Goal: Register for event/course

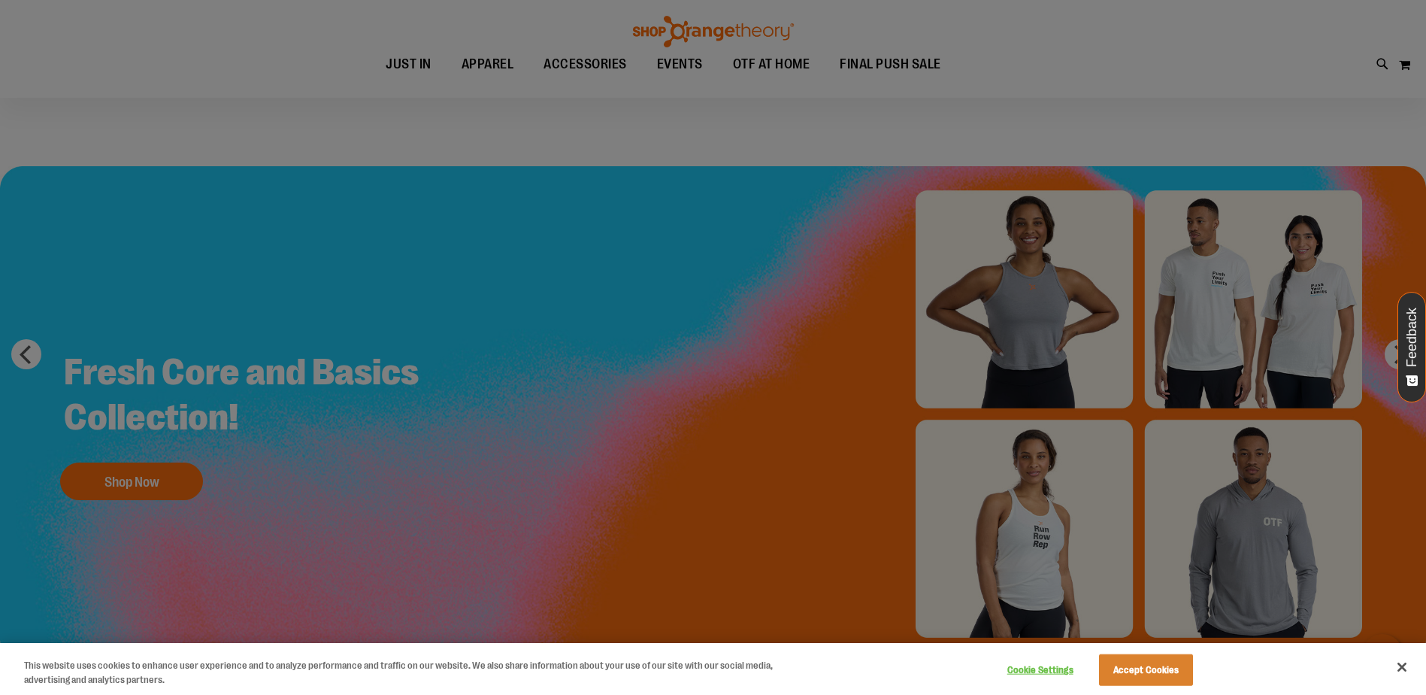
scroll to position [225, 0]
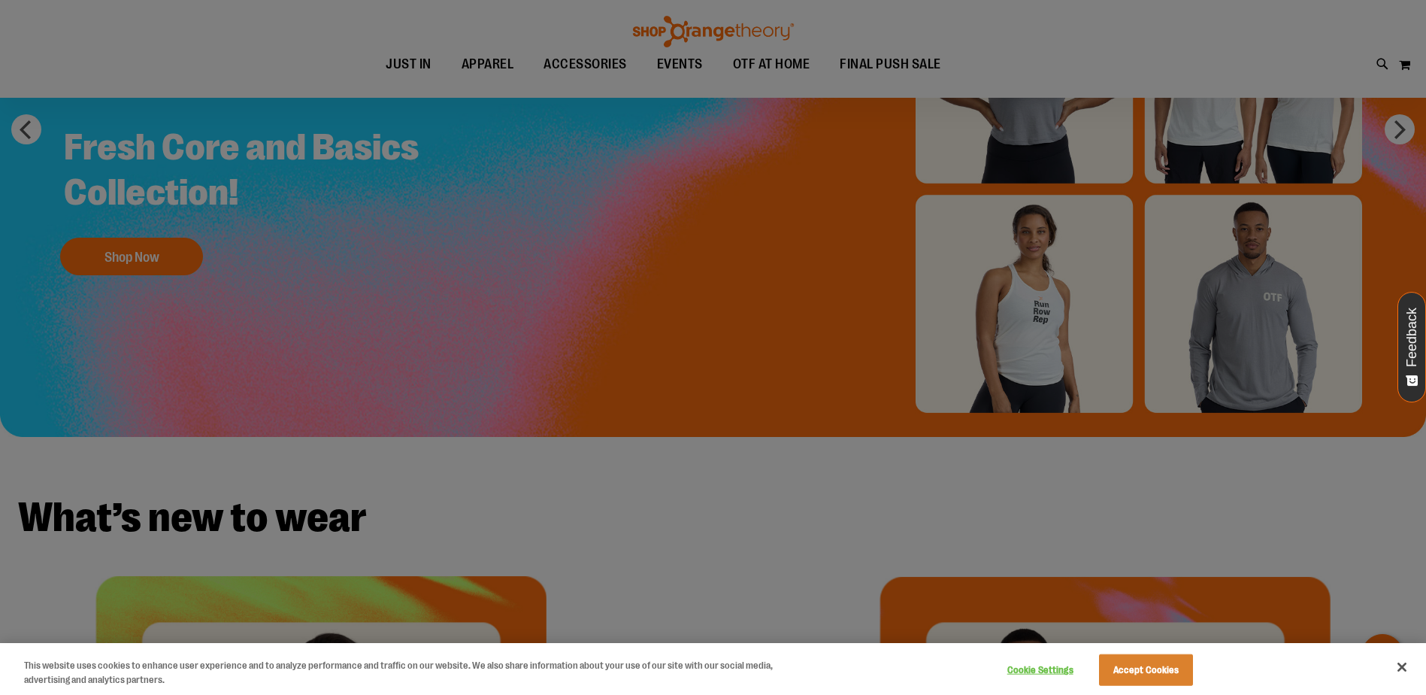
drag, startPoint x: 0, startPoint y: 0, endPoint x: 662, endPoint y: 425, distance: 786.9
click at [662, 425] on div at bounding box center [713, 347] width 1426 height 695
click at [674, 67] on div at bounding box center [713, 347] width 1426 height 695
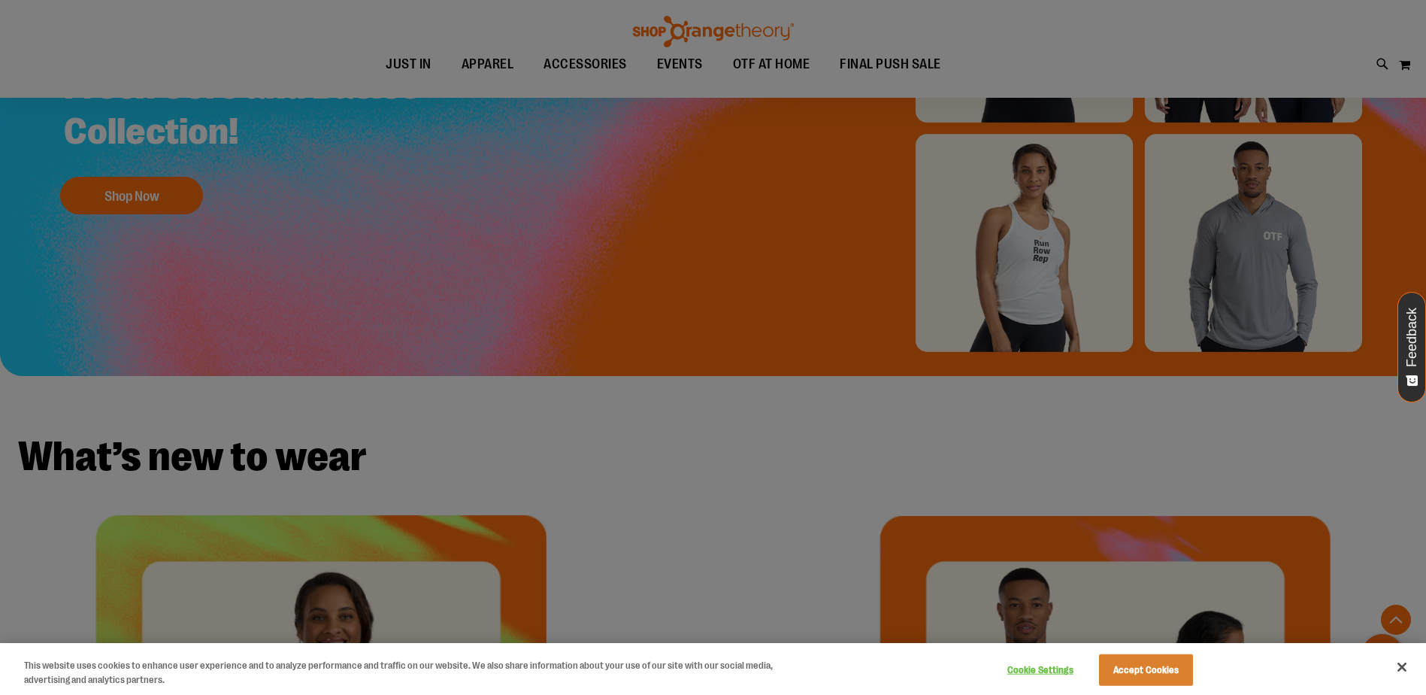
scroll to position [526, 0]
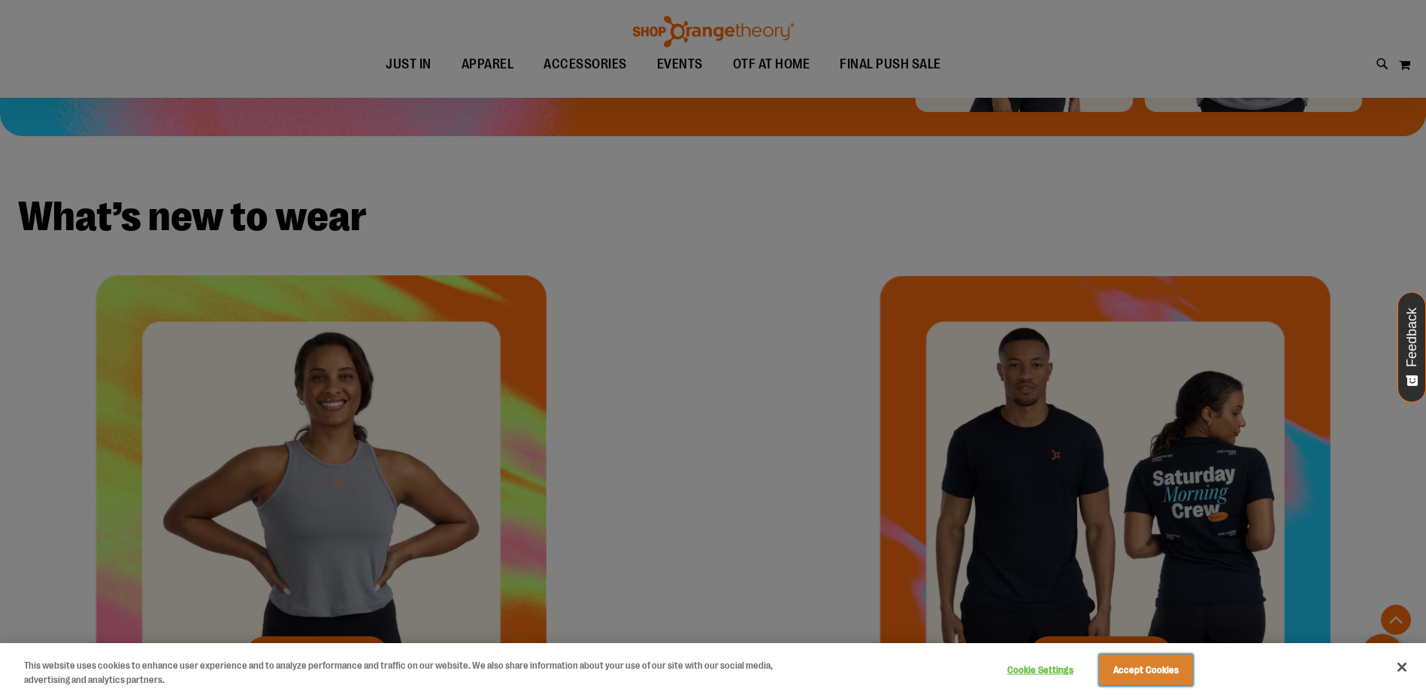
click at [1133, 670] on button "Accept Cookies" at bounding box center [1146, 670] width 94 height 32
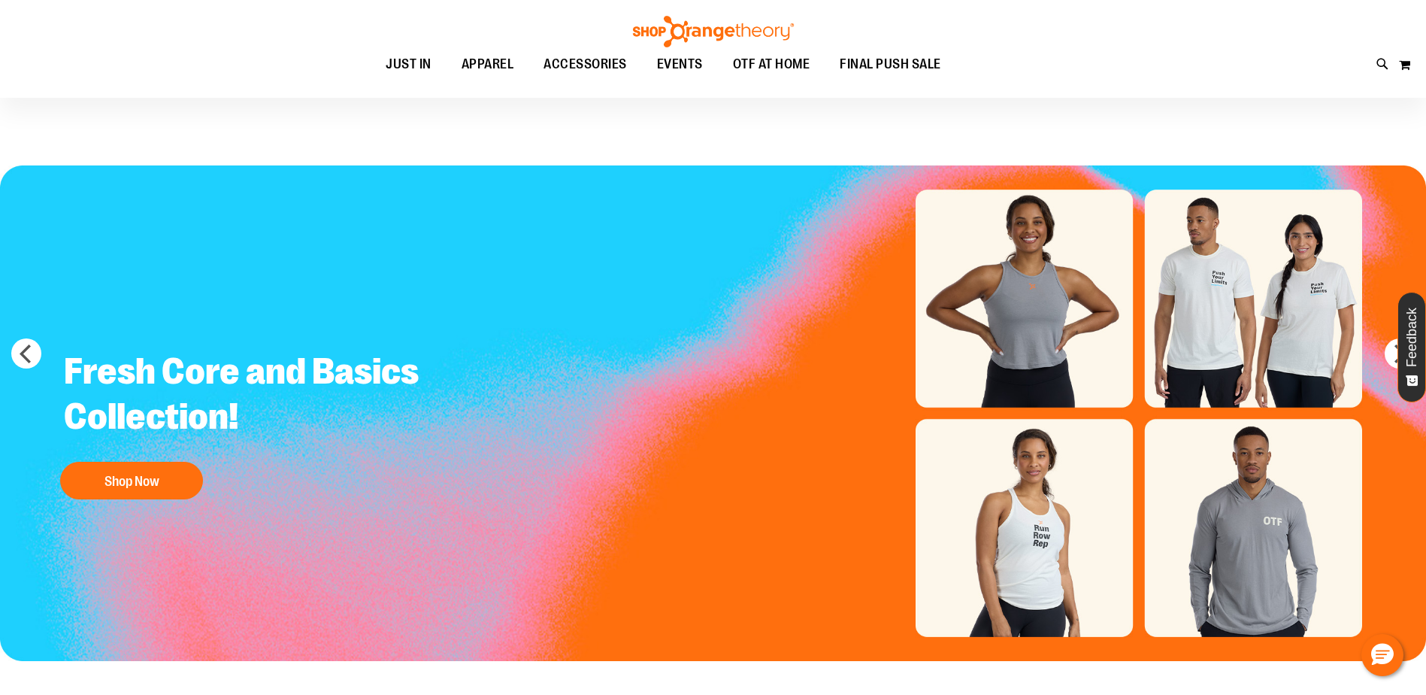
scroll to position [0, 0]
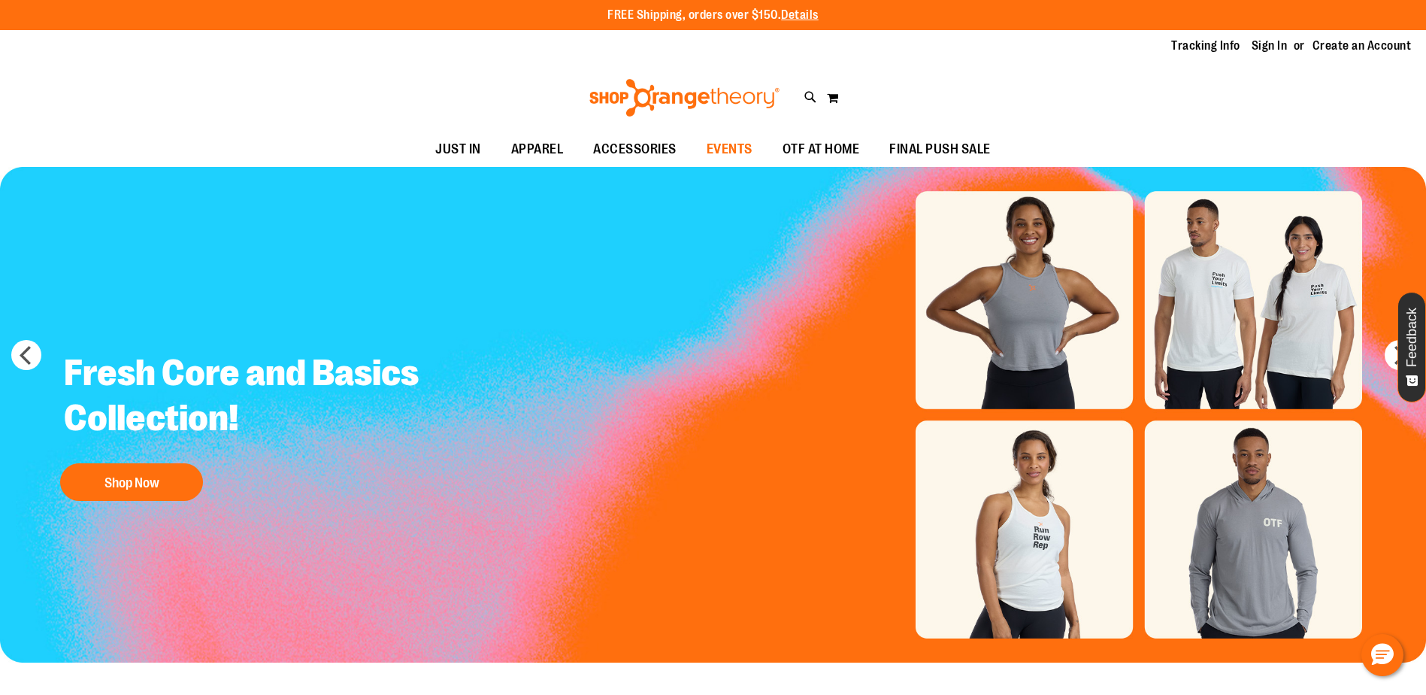
click at [735, 147] on span "EVENTS" at bounding box center [730, 149] width 46 height 34
click at [818, 17] on link "Details" at bounding box center [800, 15] width 38 height 14
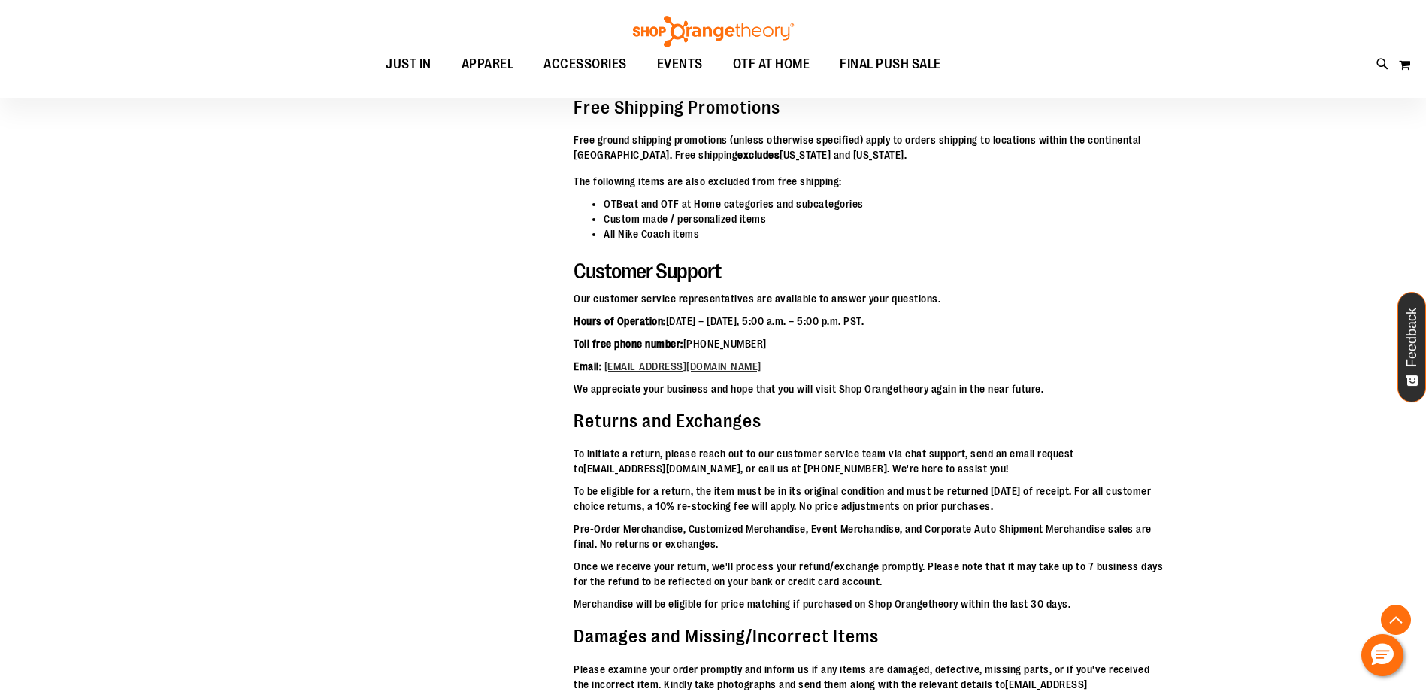
scroll to position [5137, 0]
